Goal: Communication & Community: Answer question/provide support

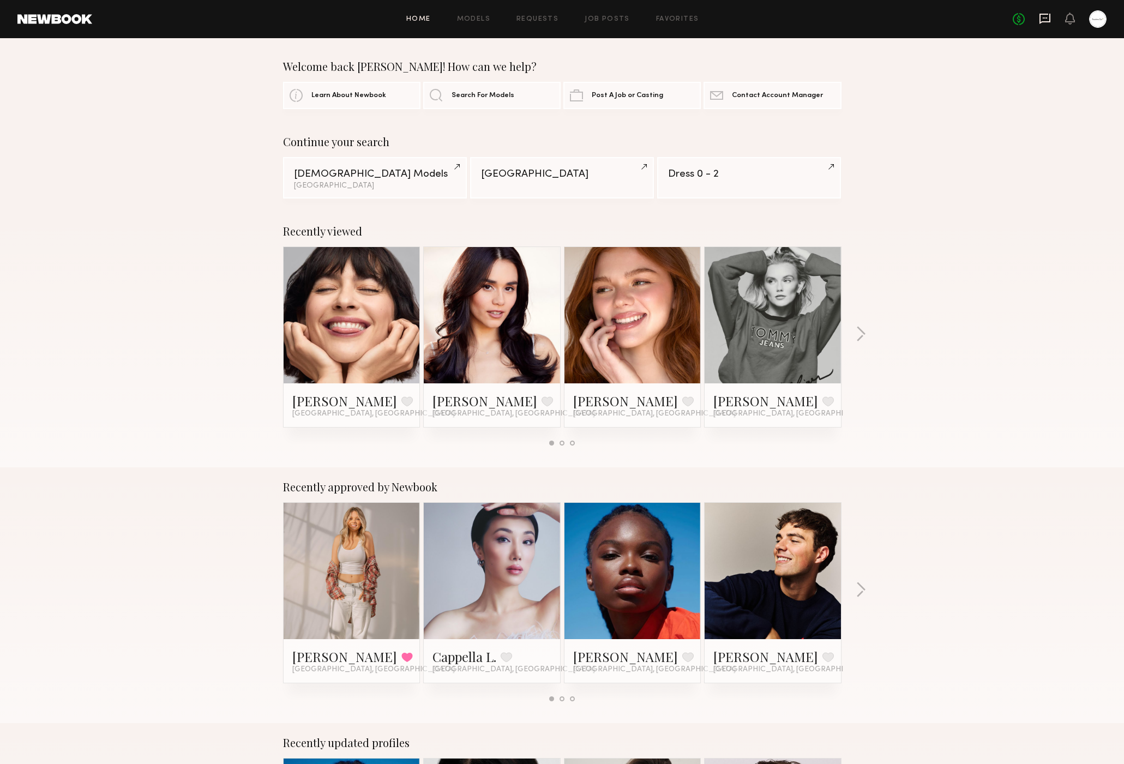
click at [1047, 13] on icon at bounding box center [1045, 19] width 12 height 12
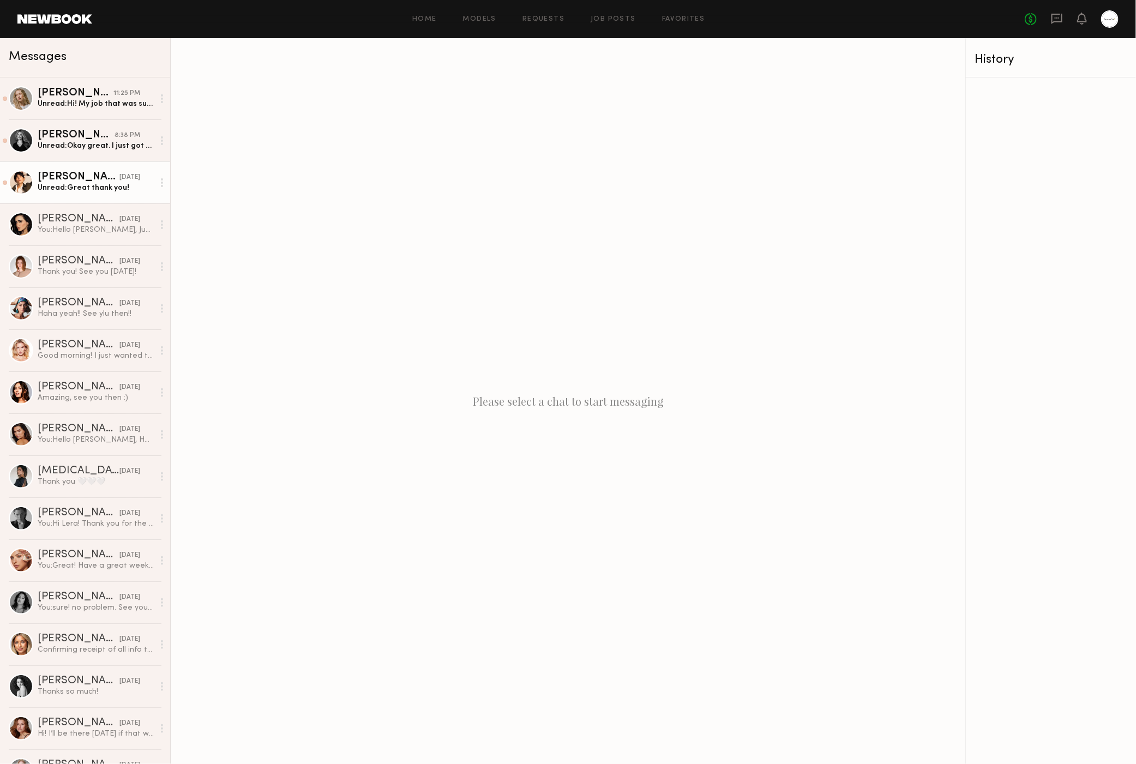
click at [96, 181] on div "[PERSON_NAME]" at bounding box center [79, 177] width 82 height 11
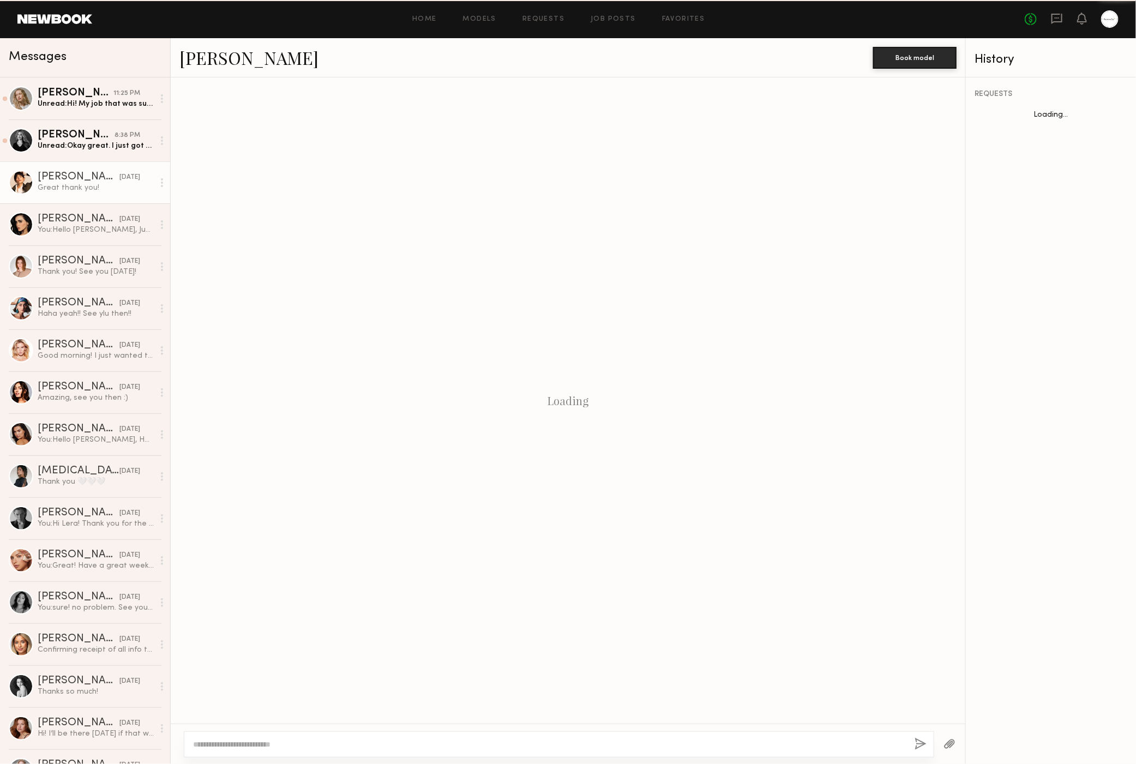
scroll to position [1388, 0]
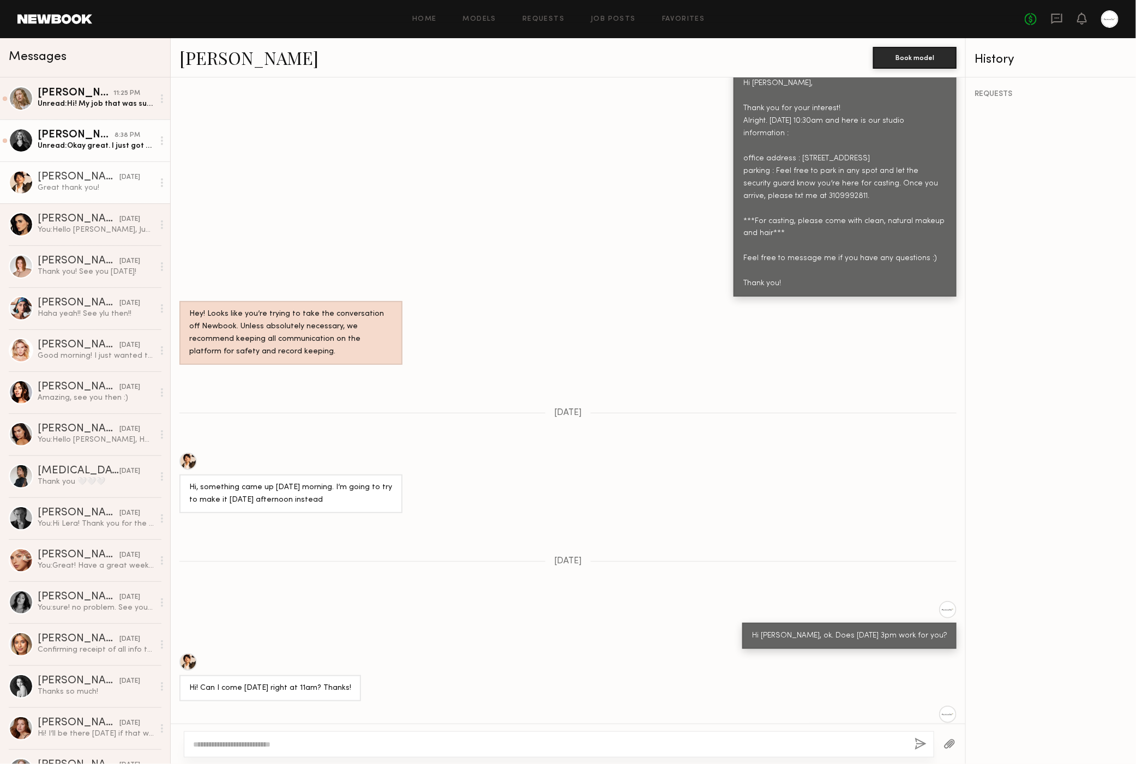
click at [91, 147] on div "Unread: Okay great. I just got the call times for tomorrow and location is far …" at bounding box center [96, 146] width 116 height 10
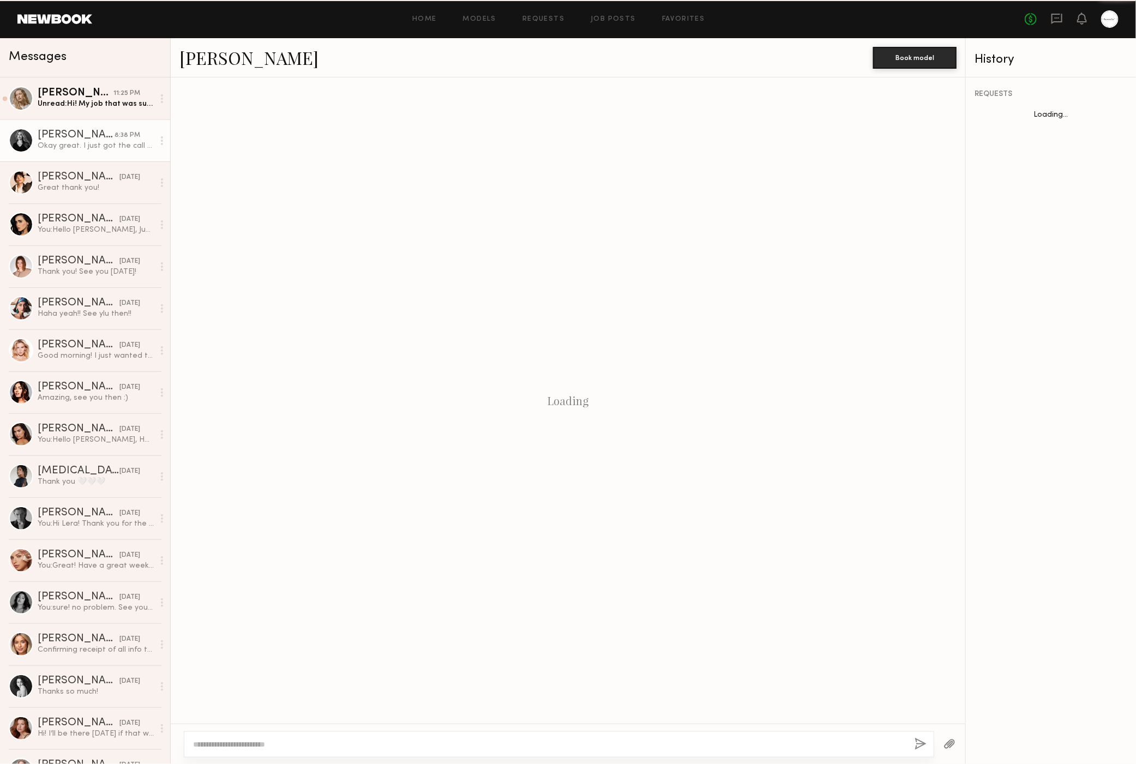
scroll to position [883, 0]
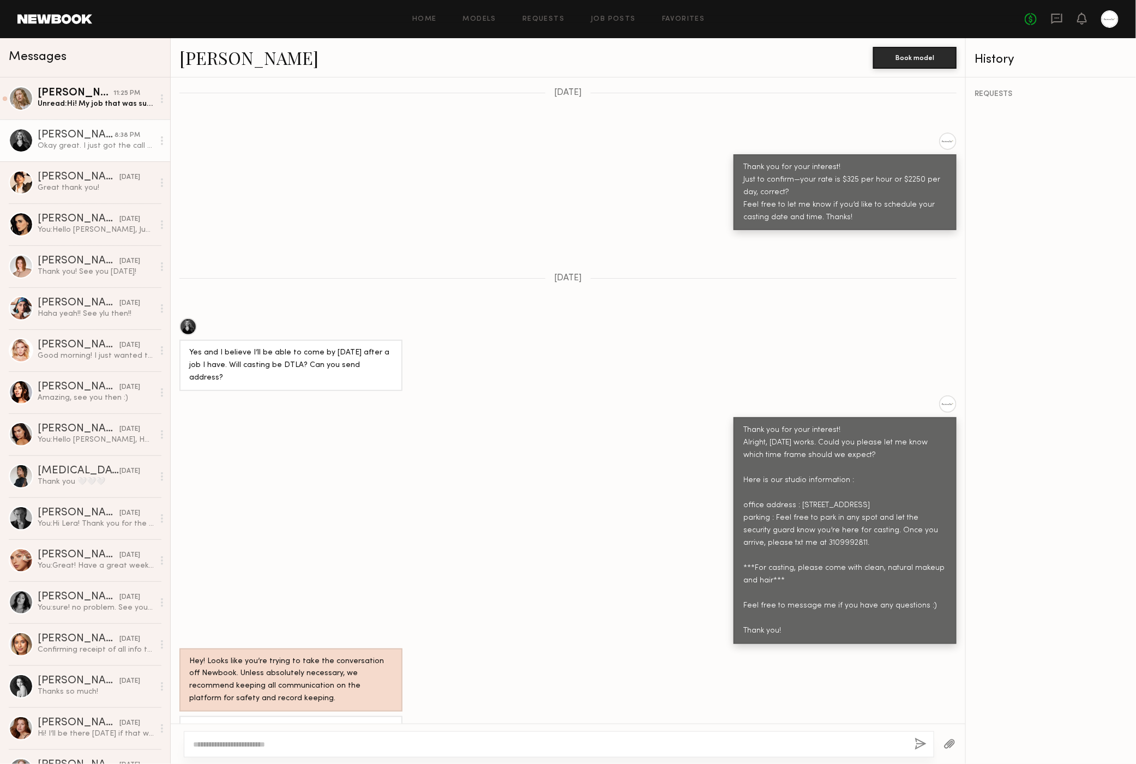
click at [501, 422] on div "Thank you for your interest! Alright, Tuesday 8/19 works. Could you please let …" at bounding box center [568, 519] width 795 height 248
click at [494, 434] on div "Thank you for your interest! Alright, Tuesday 8/19 works. Could you please let …" at bounding box center [568, 519] width 795 height 248
click at [356, 745] on textarea at bounding box center [549, 744] width 713 height 11
type textarea "*"
click at [195, 745] on textarea "**********" at bounding box center [550, 739] width 714 height 22
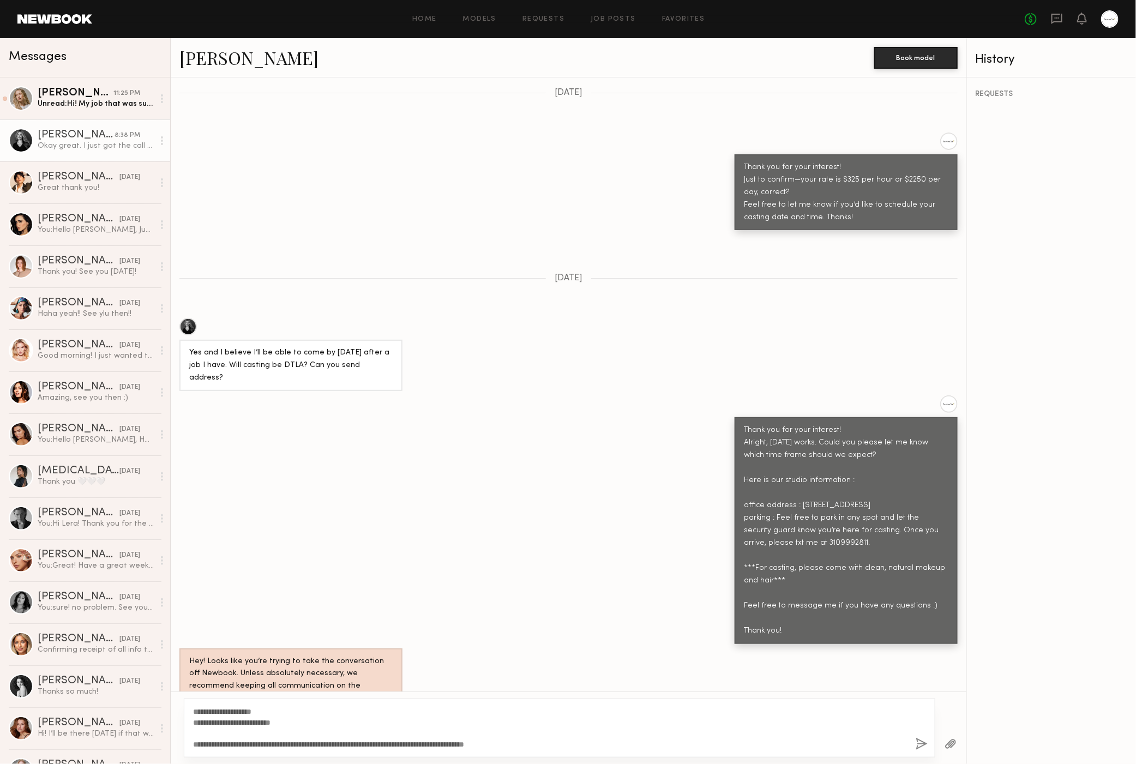
click at [426, 752] on div "**********" at bounding box center [560, 728] width 752 height 59
click at [482, 742] on textarea "**********" at bounding box center [550, 728] width 714 height 44
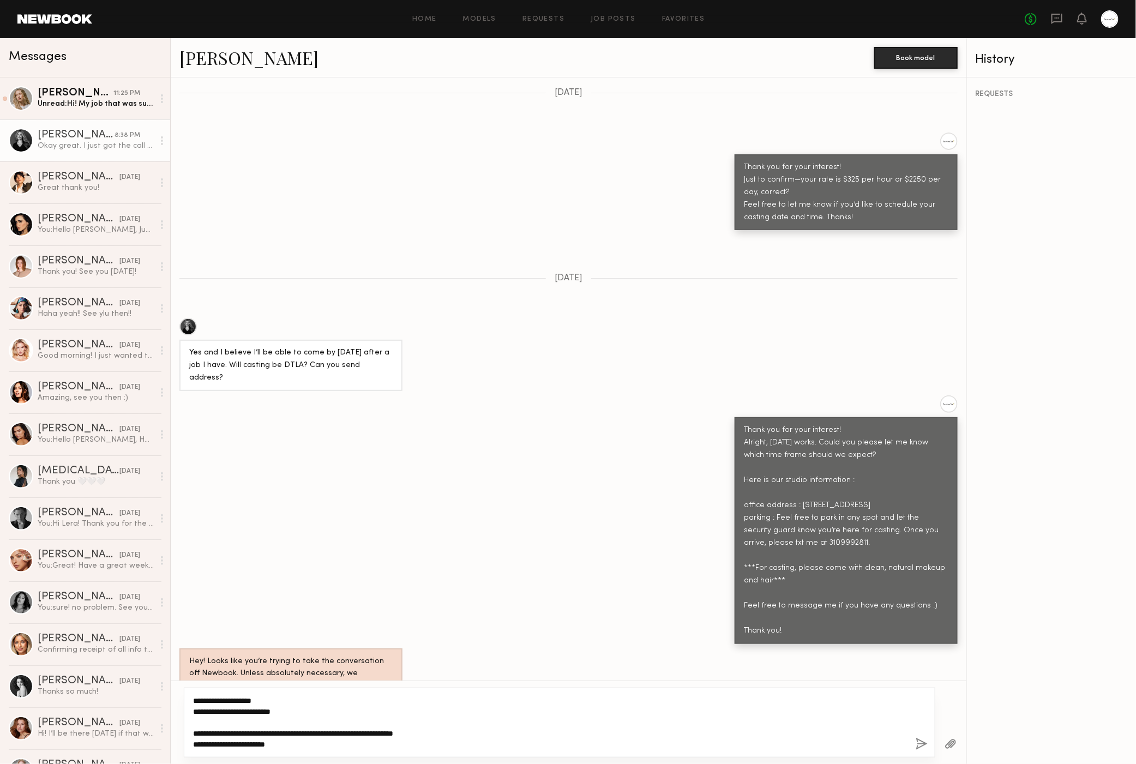
click at [455, 741] on textarea "**********" at bounding box center [550, 723] width 714 height 55
type textarea "**********"
click at [918, 746] on button "button" at bounding box center [922, 745] width 12 height 14
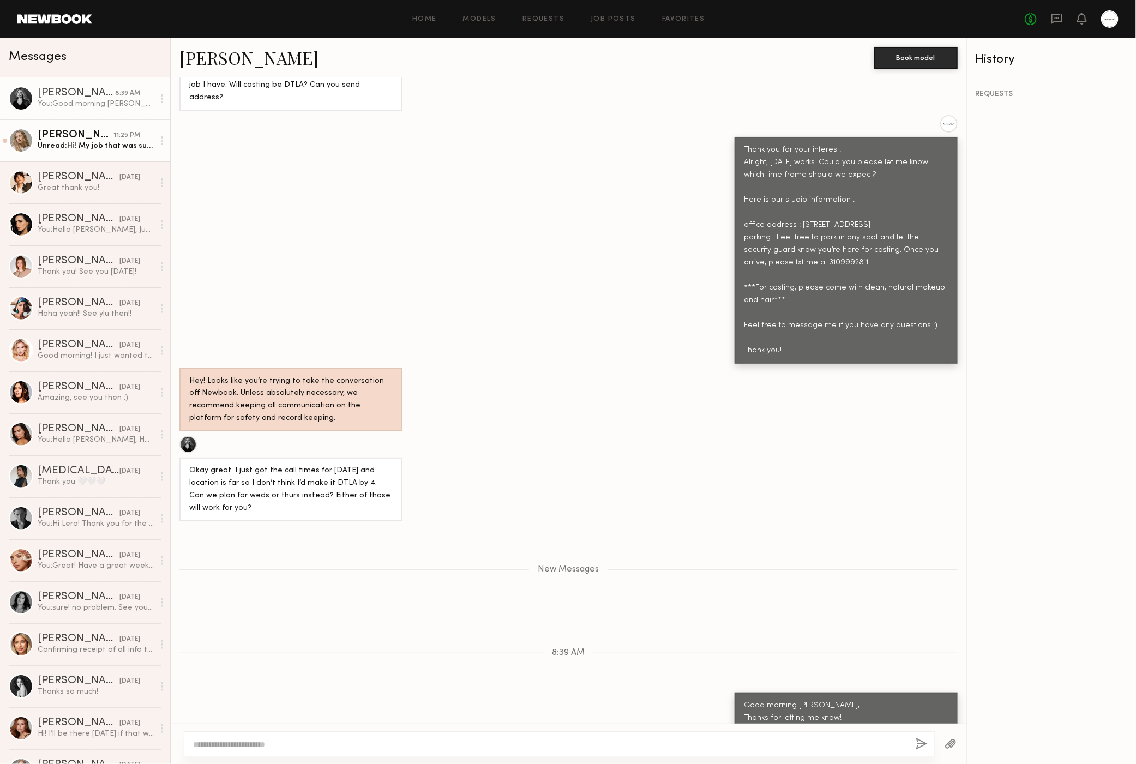
click at [117, 147] on div "Unread: Hi! My job that was supposed to be tomorrow got rescheduled to Thursday…" at bounding box center [96, 146] width 116 height 10
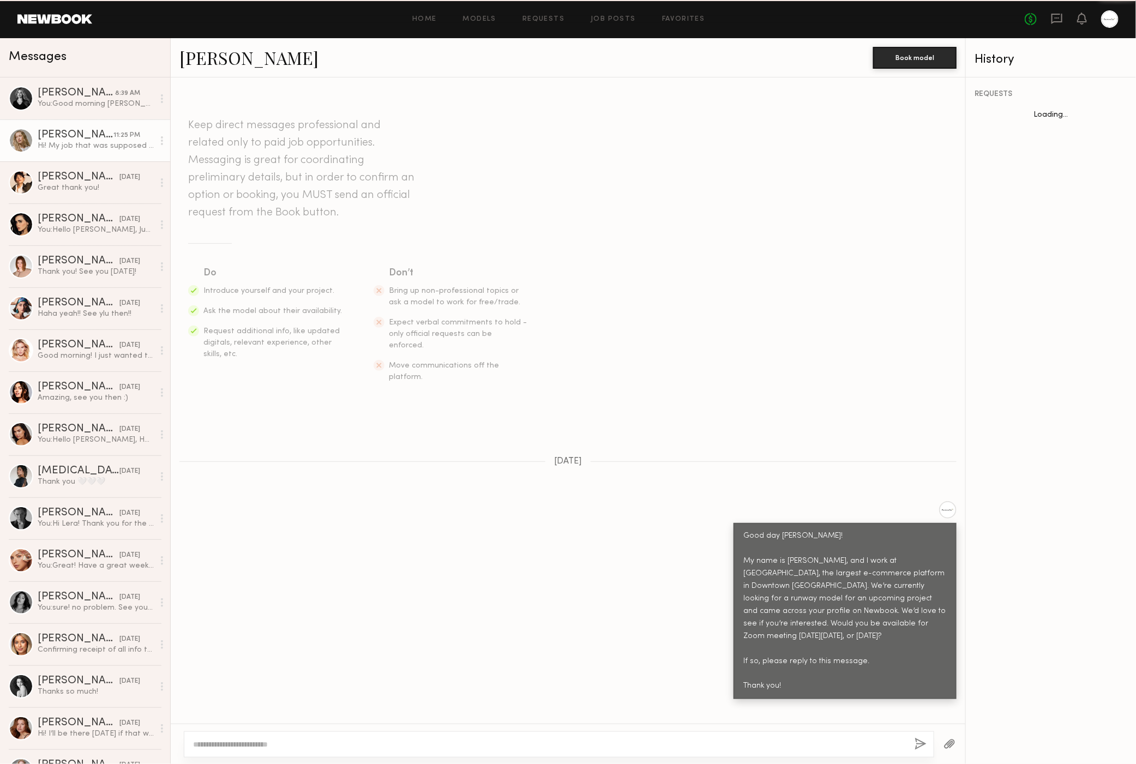
scroll to position [1584, 0]
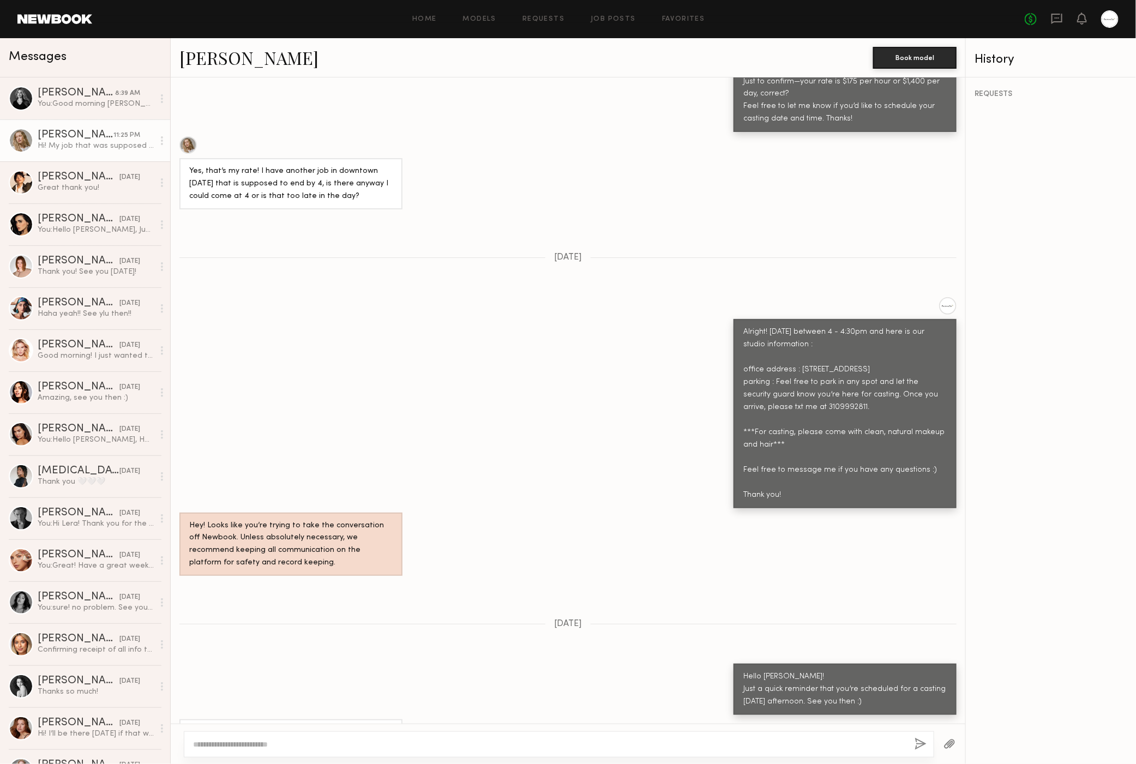
click at [304, 740] on textarea at bounding box center [549, 744] width 713 height 11
click at [297, 744] on textarea "**********" at bounding box center [550, 739] width 714 height 22
click at [405, 749] on textarea "**********" at bounding box center [550, 739] width 714 height 22
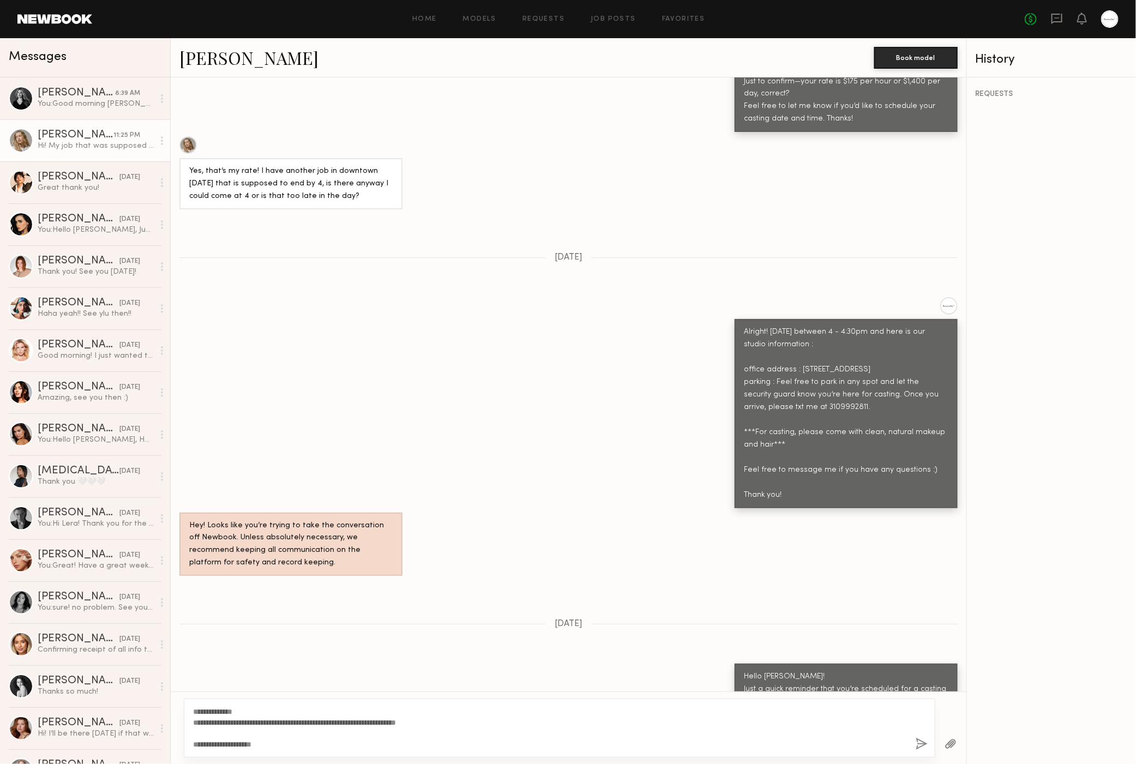
type textarea "**********"
click at [916, 742] on button "button" at bounding box center [922, 745] width 12 height 14
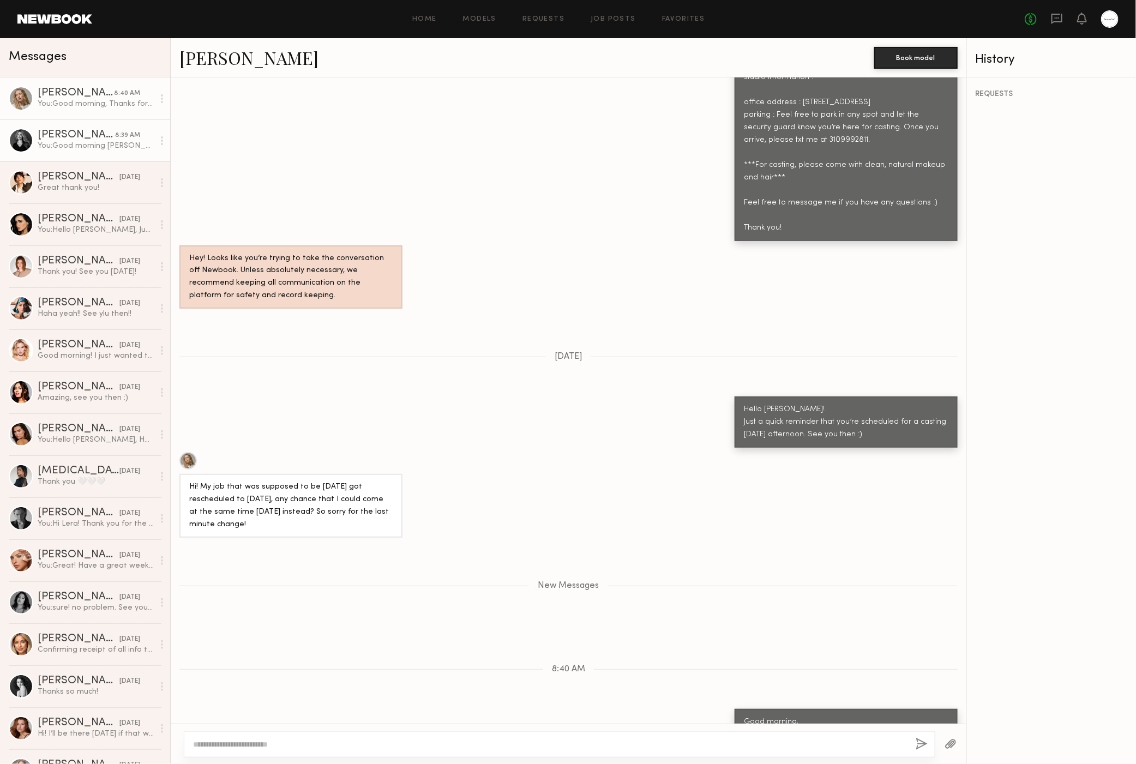
click at [77, 136] on div "[PERSON_NAME]" at bounding box center [76, 135] width 77 height 11
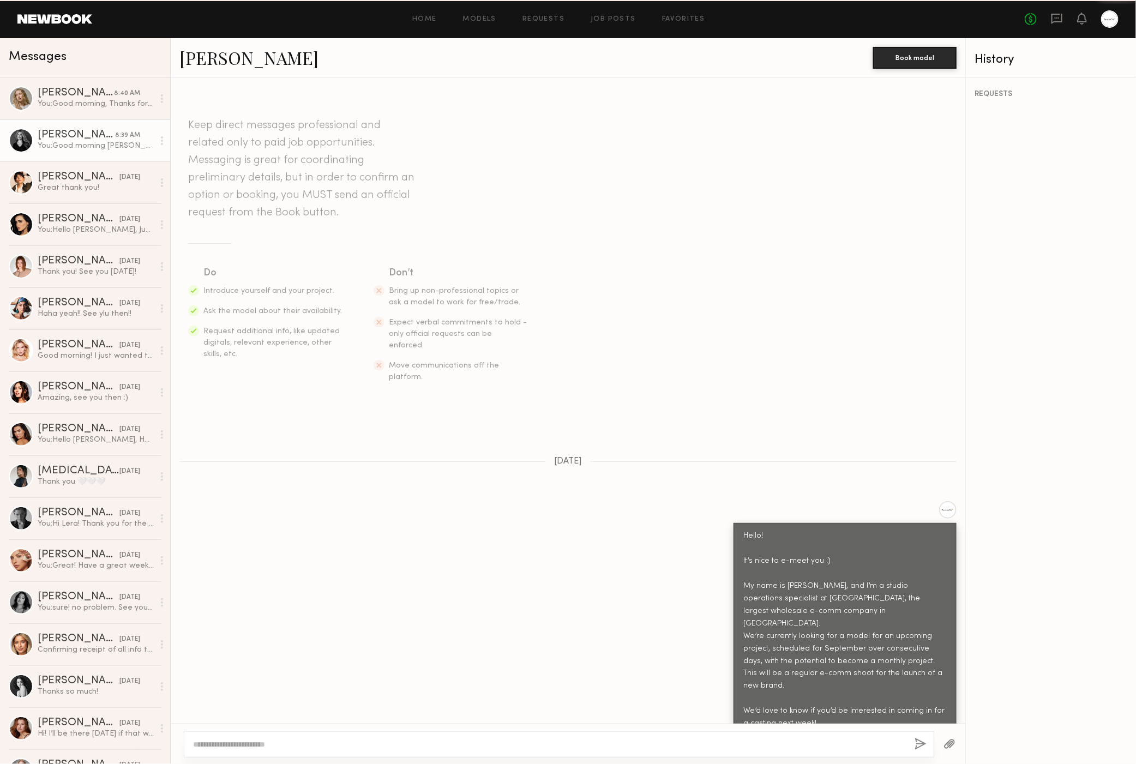
scroll to position [1080, 0]
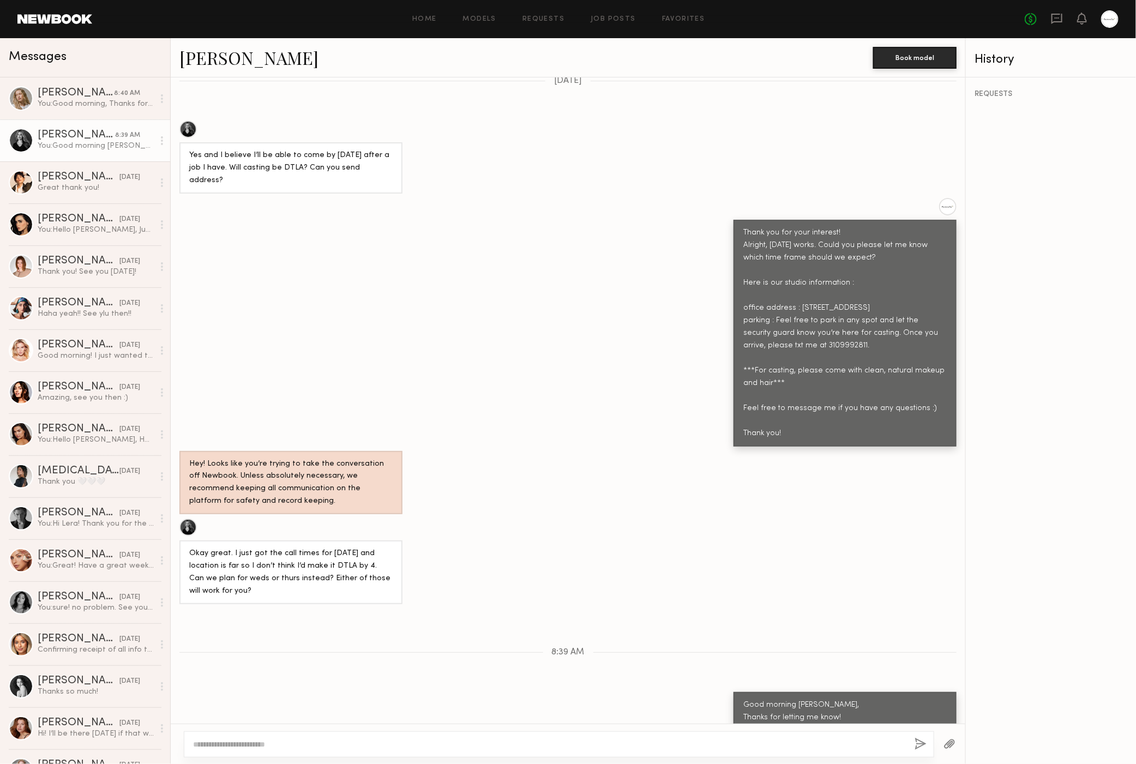
click at [549, 360] on div "Thank you for your interest! Alright, Tuesday 8/19 works. Could you please let …" at bounding box center [568, 322] width 795 height 248
click at [590, 375] on div "Thank you for your interest! Alright, Tuesday 8/19 works. Could you please let …" at bounding box center [568, 322] width 795 height 248
click at [85, 98] on div "[PERSON_NAME]" at bounding box center [76, 93] width 76 height 11
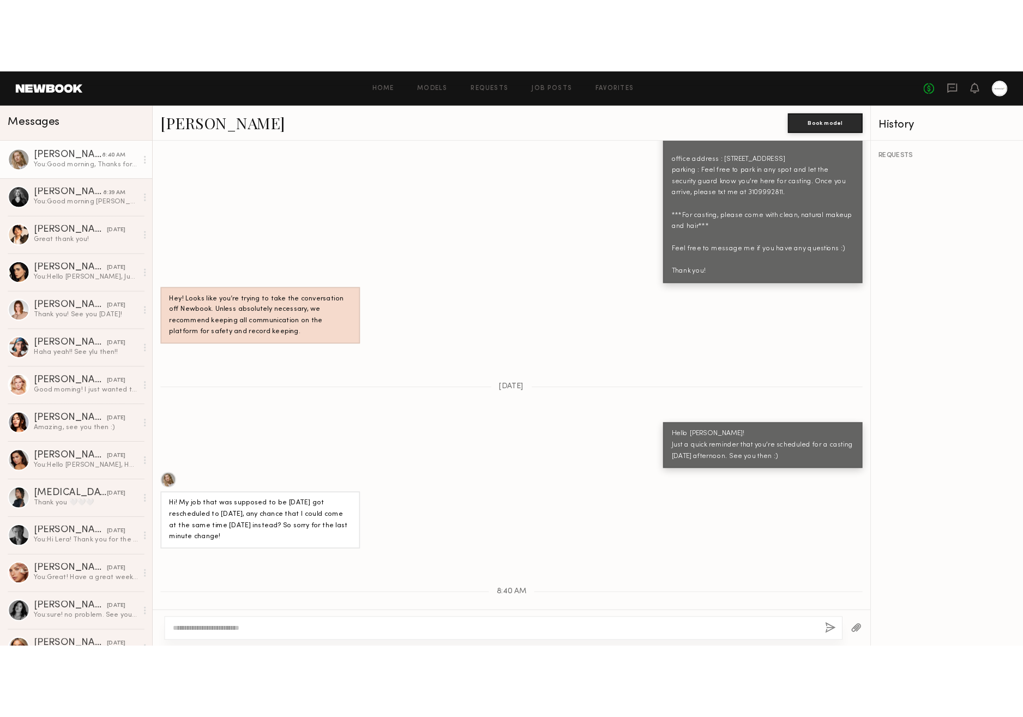
scroll to position [1890, 0]
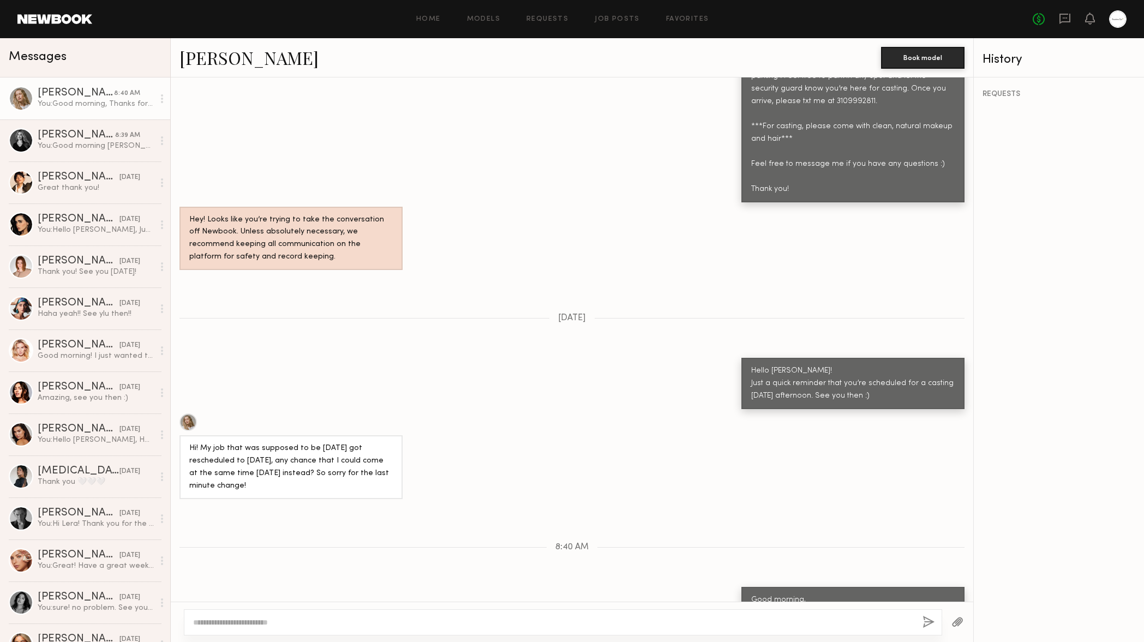
click at [758, 414] on div "Hi! My job that was supposed to be tomorrow got rescheduled to Thursday, any ch…" at bounding box center [572, 457] width 802 height 86
click at [777, 414] on div "Hi! My job that was supposed to be tomorrow got rescheduled to Thursday, any ch…" at bounding box center [572, 457] width 802 height 86
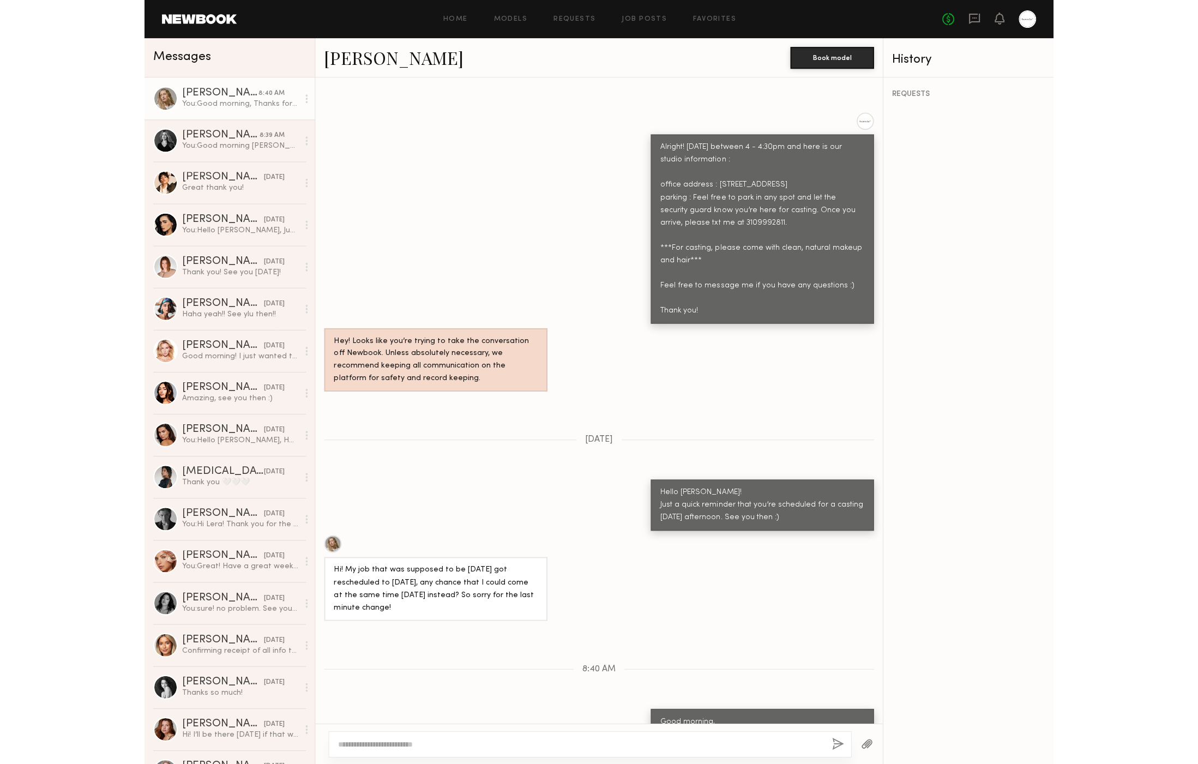
scroll to position [1769, 0]
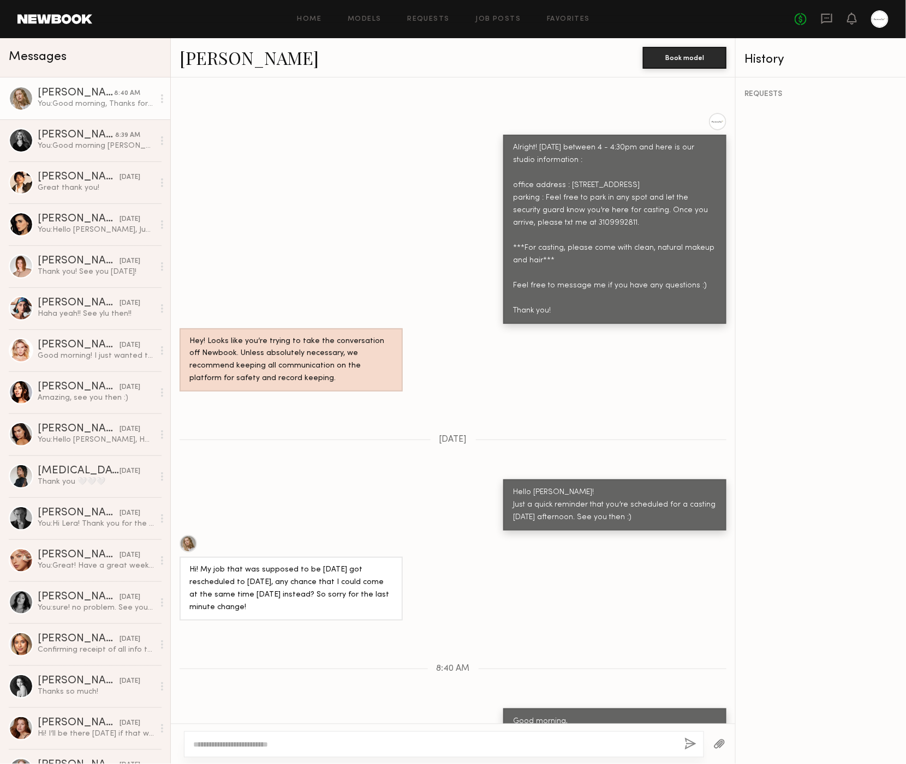
click at [63, 17] on link at bounding box center [54, 19] width 75 height 10
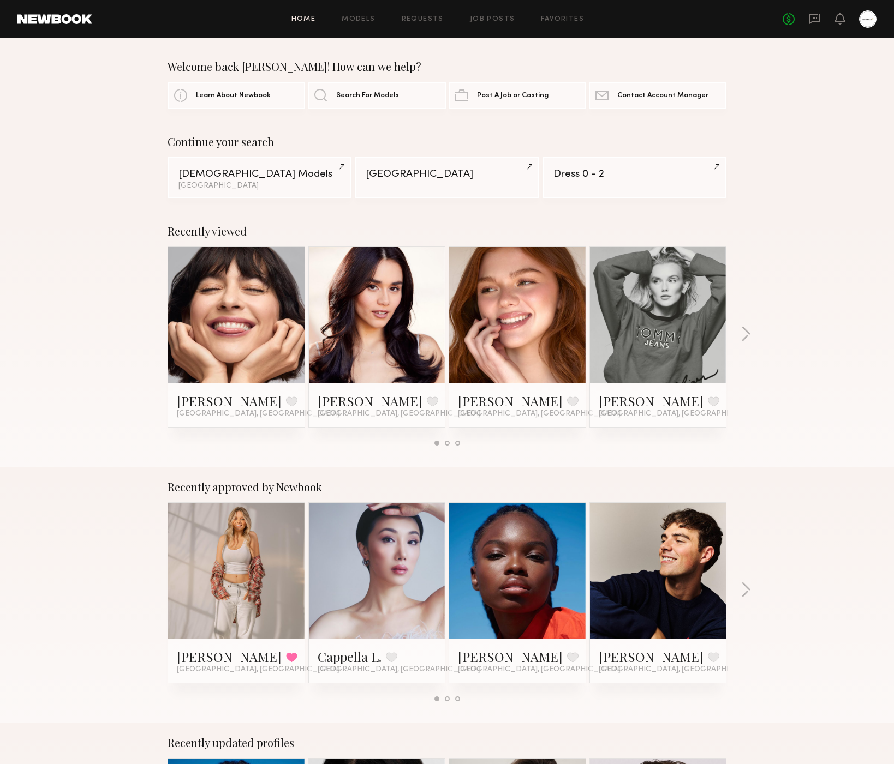
click at [847, 341] on div "Recently viewed Gabriela B. Favorite Los Angeles, CA Priscilla P. Favorite Los …" at bounding box center [447, 340] width 894 height 256
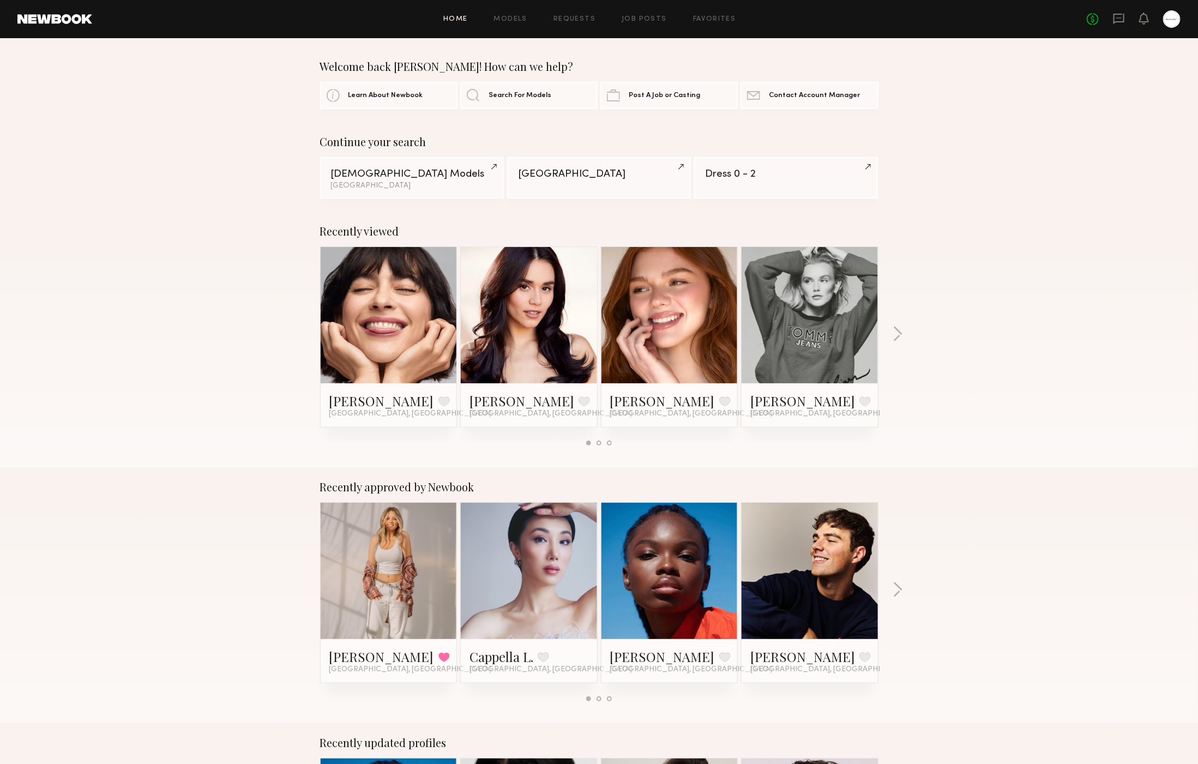
click at [221, 216] on div "Recently viewed Gabriela B. Favorite Los Angeles, CA Priscilla P. Favorite Los …" at bounding box center [599, 340] width 1198 height 256
click at [175, 223] on div "Recently viewed Gabriela B. Favorite Los Angeles, CA Priscilla P. Favorite Los …" at bounding box center [599, 340] width 1198 height 256
click at [1059, 418] on div "Recently viewed Gabriela B. Favorite Los Angeles, CA Priscilla P. Favorite Los …" at bounding box center [599, 340] width 1198 height 256
click at [204, 232] on div "Recently viewed Gabriela B. Favorite Los Angeles, CA Priscilla P. Favorite Los …" at bounding box center [599, 340] width 1198 height 256
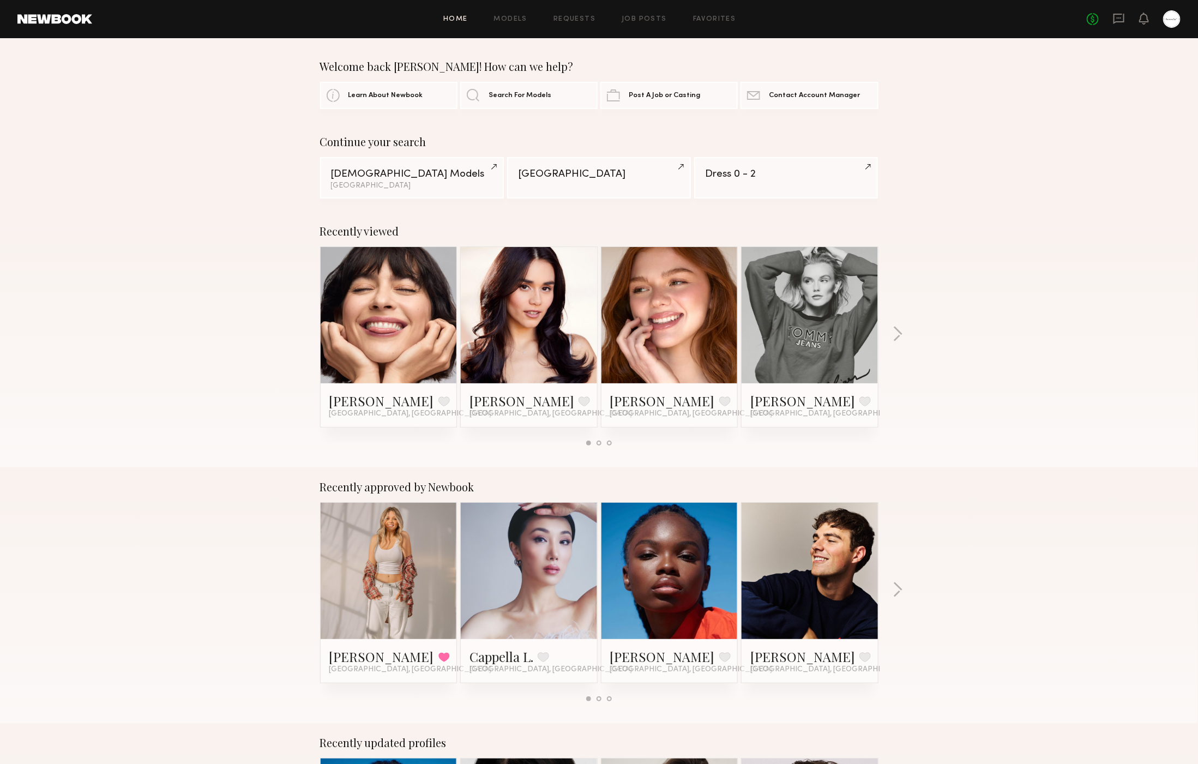
click at [1125, 20] on div "No fees up to $5,000" at bounding box center [1134, 18] width 94 height 17
click at [1122, 17] on icon at bounding box center [1119, 19] width 12 height 12
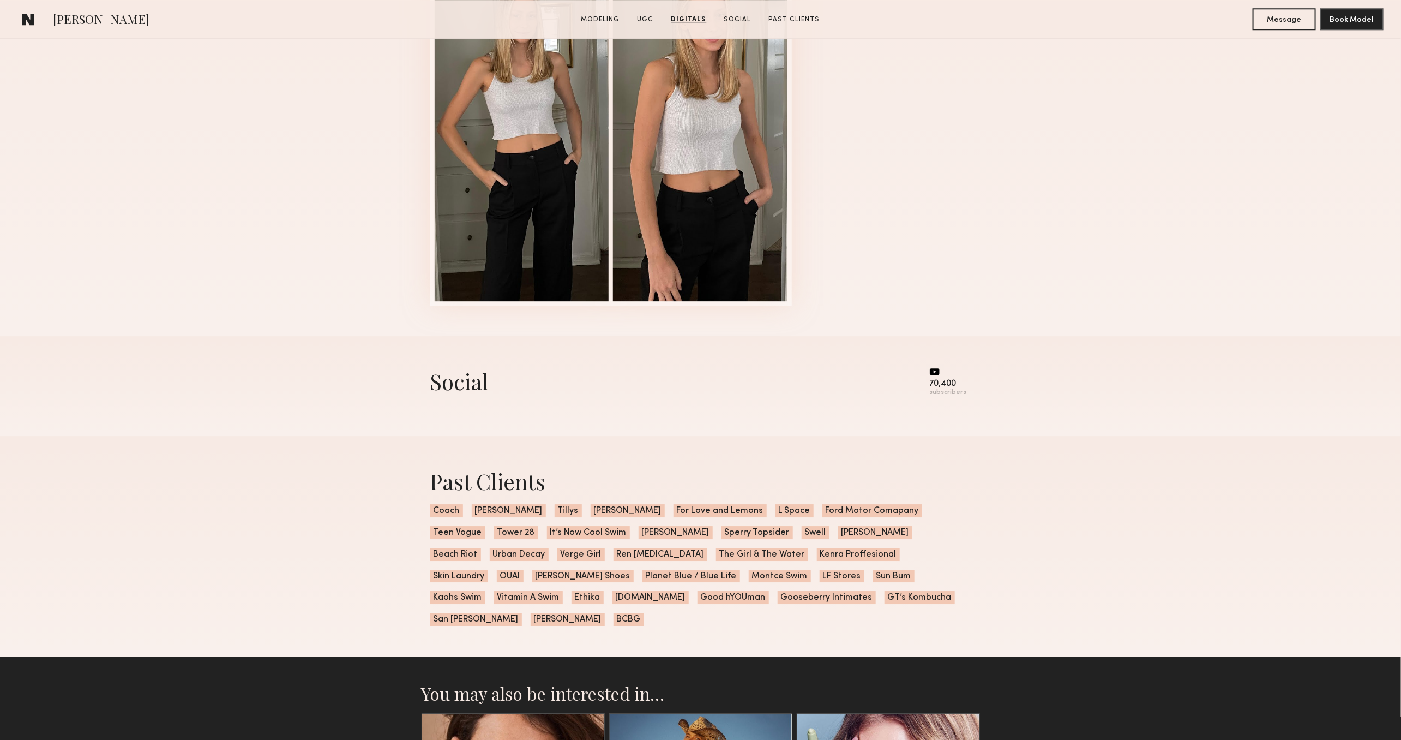
scroll to position [1710, 0]
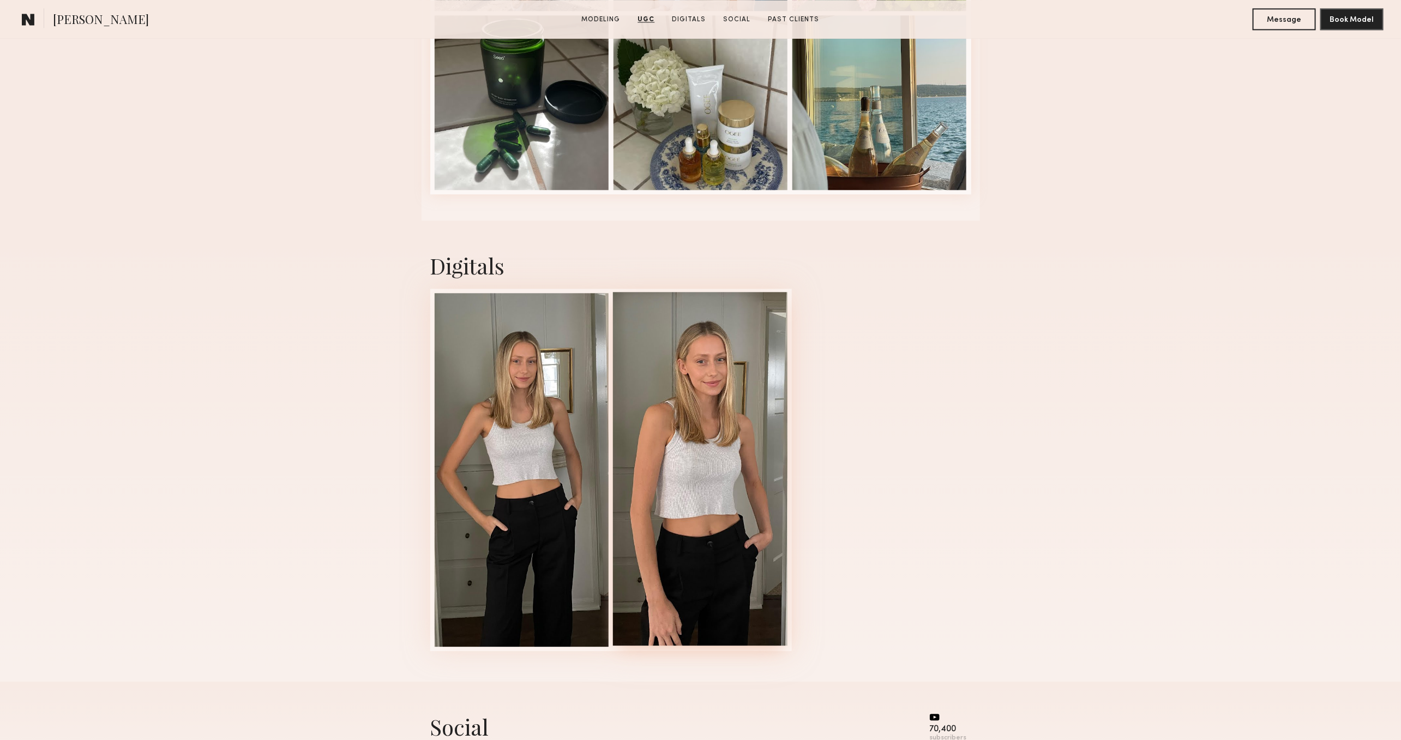
click at [735, 460] on div at bounding box center [700, 468] width 175 height 353
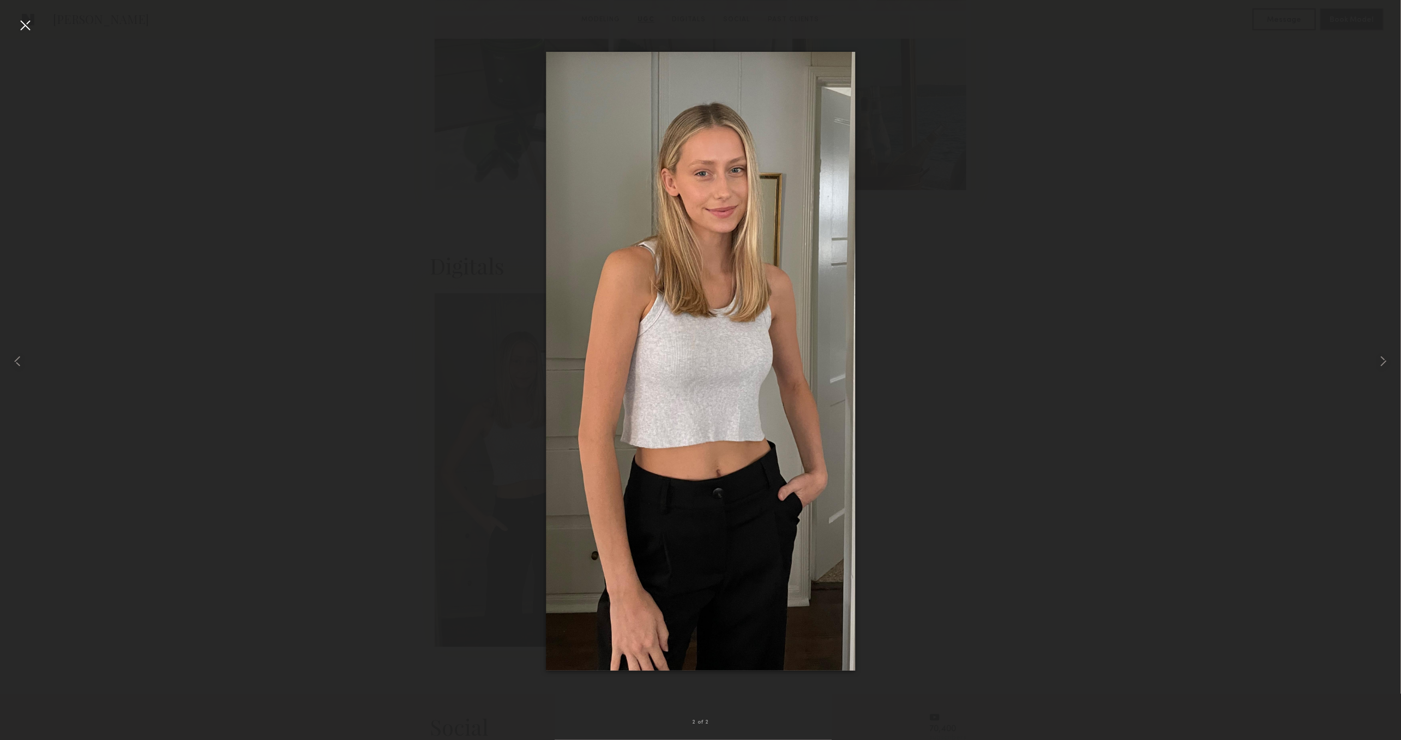
click at [17, 16] on div at bounding box center [24, 24] width 17 height 17
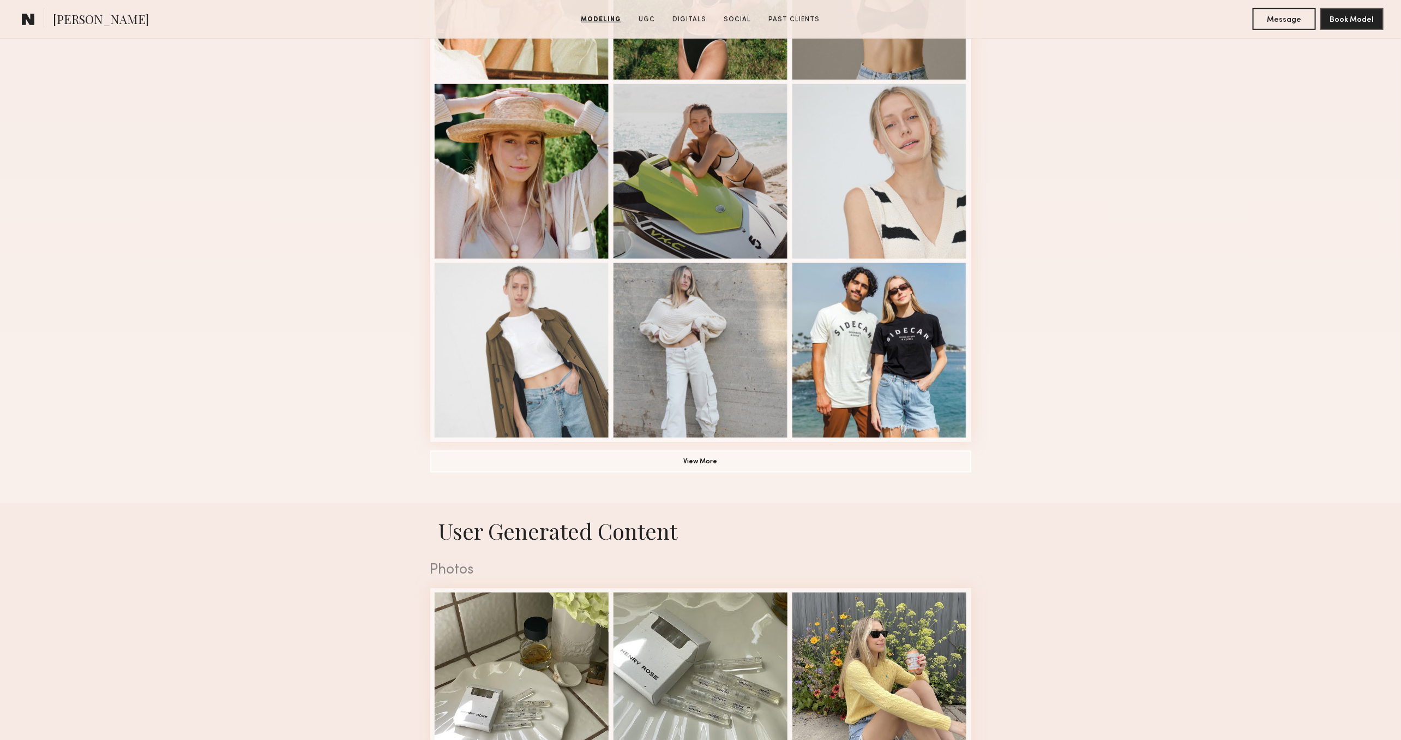
scroll to position [587, 0]
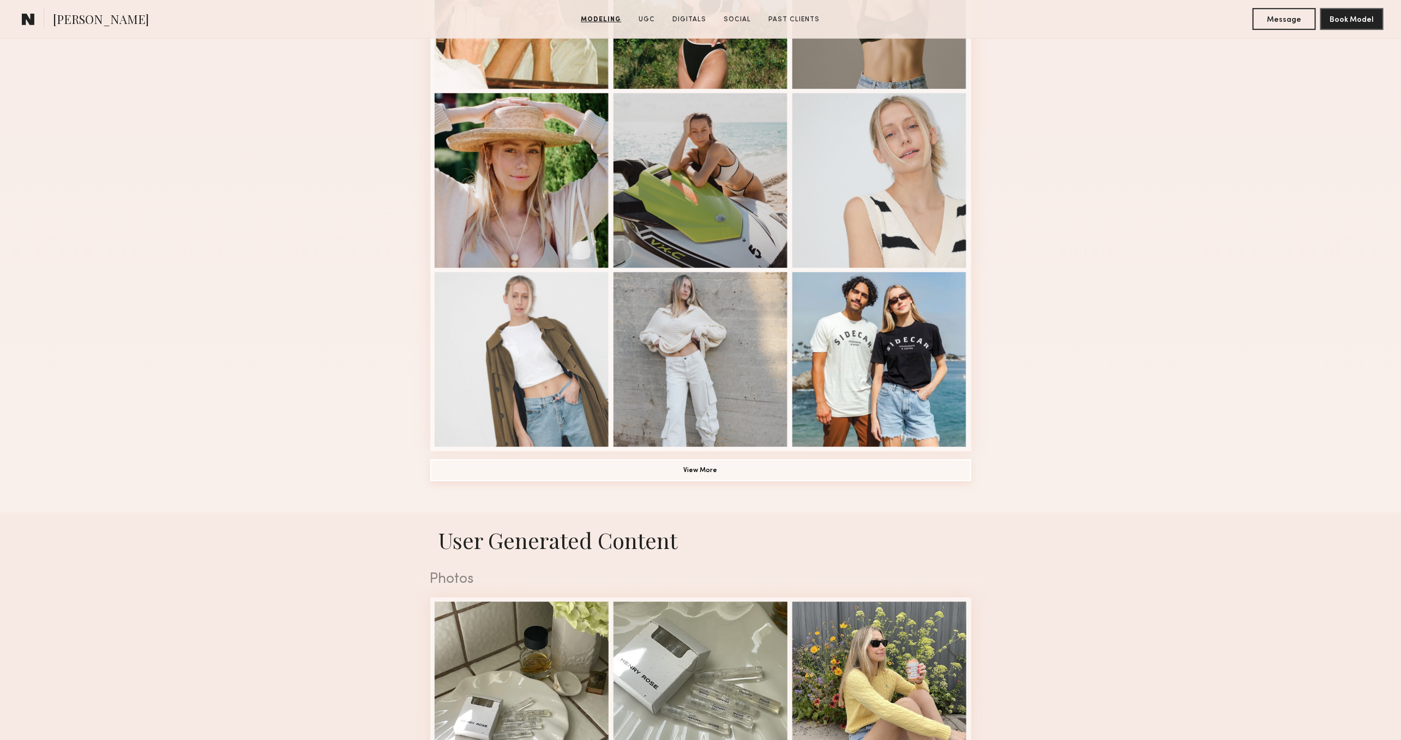
click at [734, 468] on button "View More" at bounding box center [700, 470] width 541 height 22
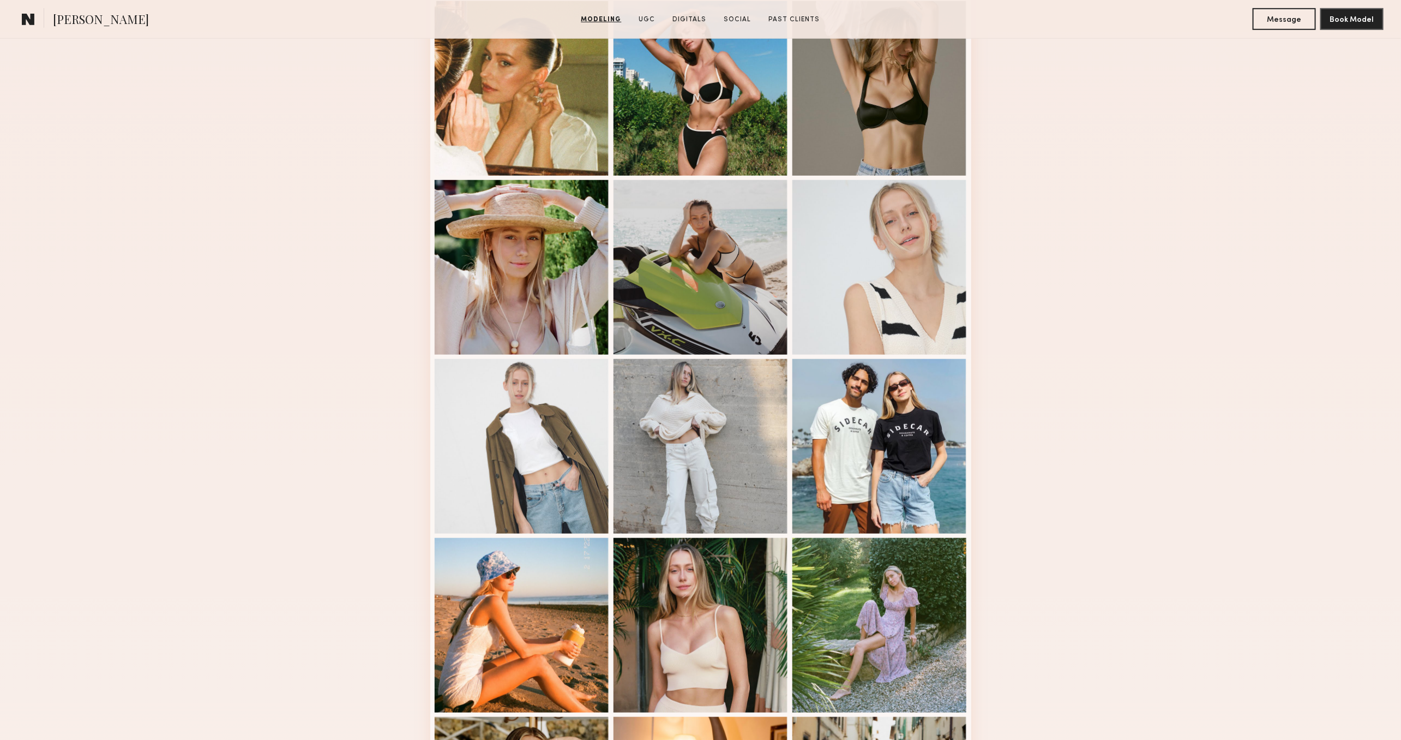
scroll to position [480, 0]
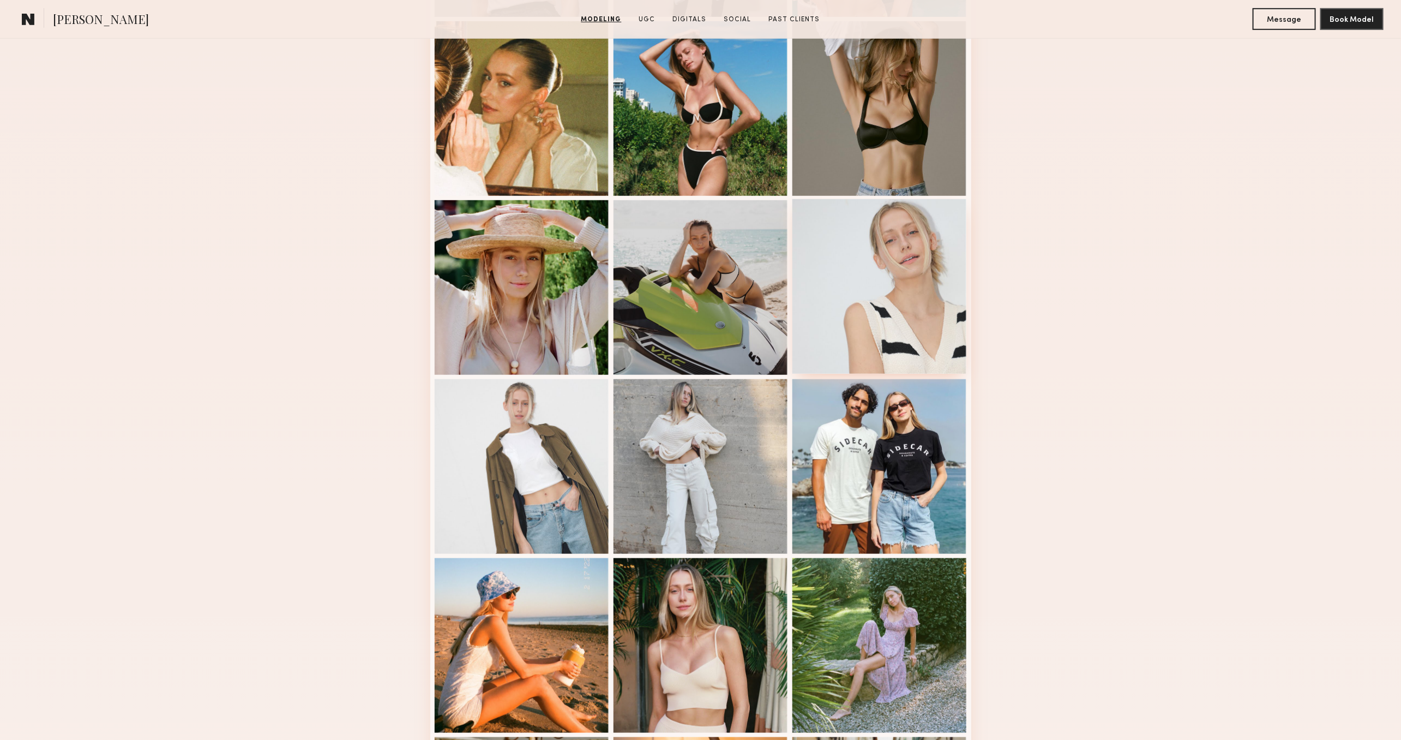
click at [878, 255] on div at bounding box center [880, 286] width 175 height 175
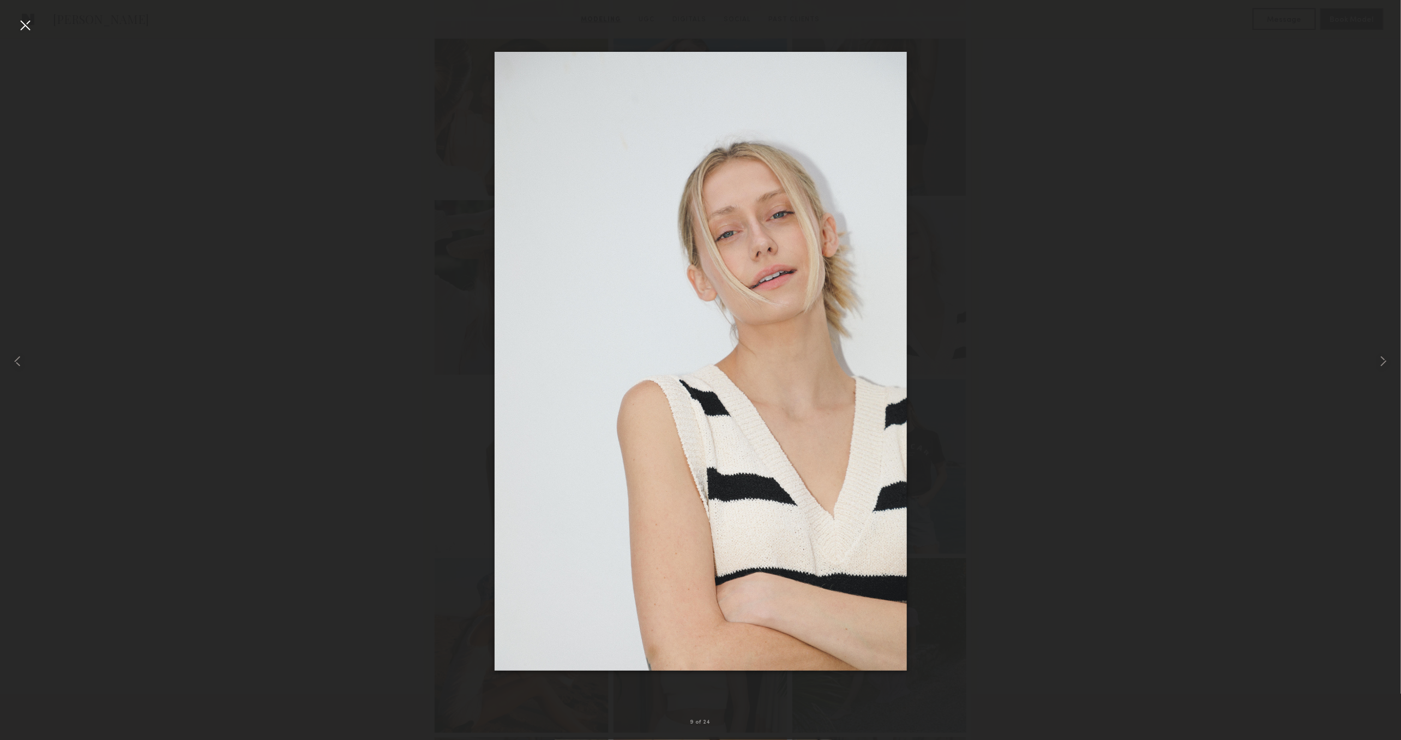
click at [26, 27] on div at bounding box center [24, 24] width 17 height 17
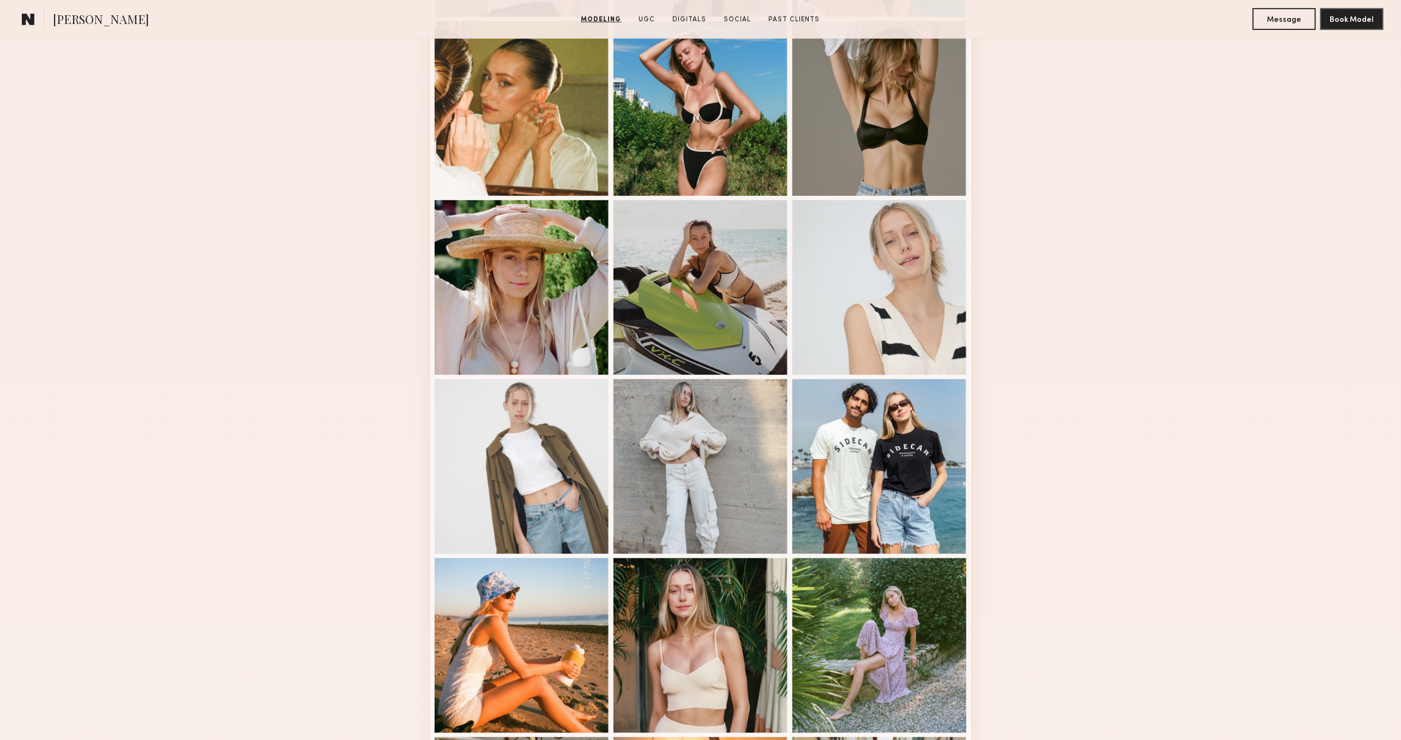
click at [205, 208] on div "Modeling Portfolio" at bounding box center [700, 537] width 1401 height 1535
click at [313, 347] on div "Modeling Portfolio" at bounding box center [700, 537] width 1401 height 1535
